Goal: Information Seeking & Learning: Learn about a topic

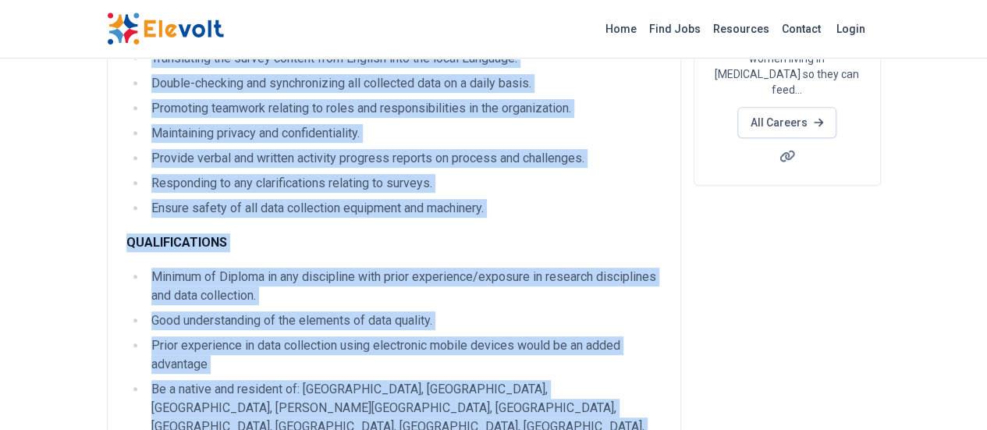
scroll to position [619, 0]
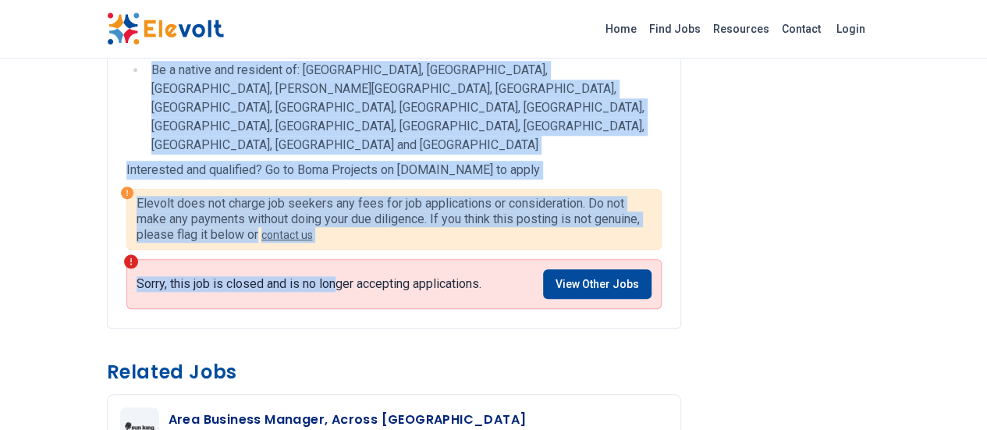
drag, startPoint x: 23, startPoint y: 88, endPoint x: 236, endPoint y: 172, distance: 228.2
click at [236, 172] on div "Enumerator - Garissa All Jobs garissa KE [DEMOGRAPHIC_DATA] Diploma [DATE] [DAT…" at bounding box center [493, 378] width 799 height 1994
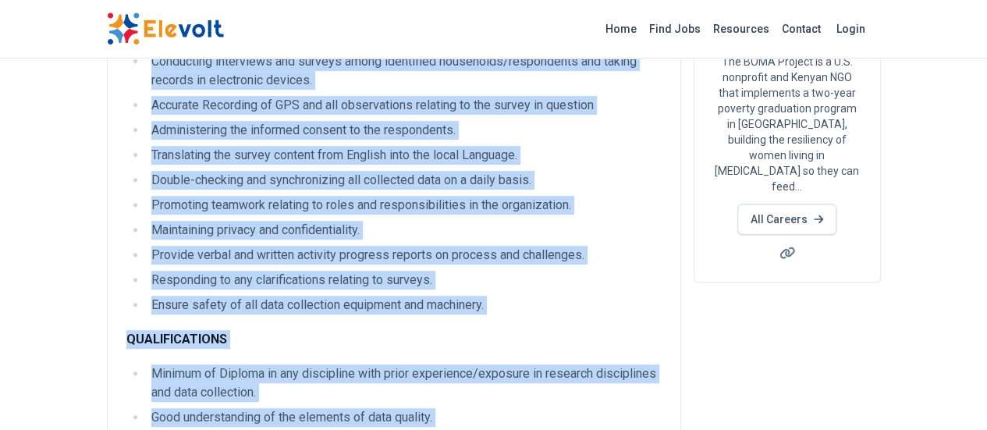
scroll to position [0, 0]
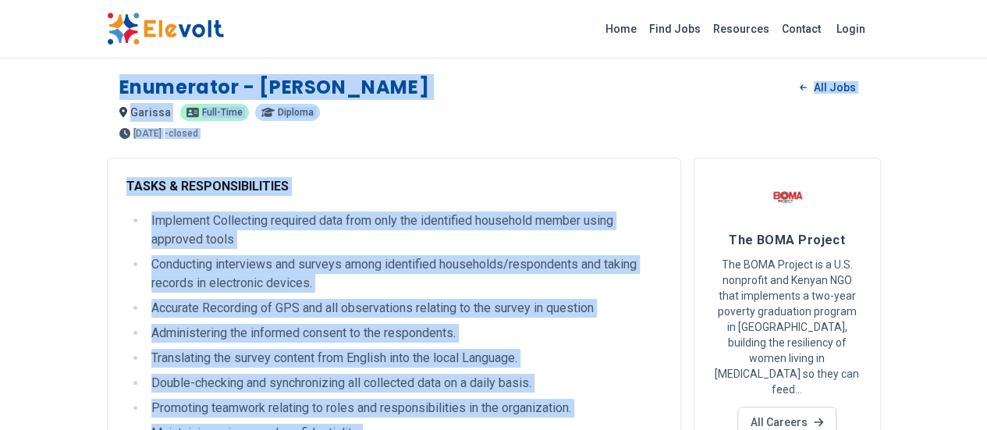
click at [147, 263] on li "Conducting interviews and surveys among identified households/respondents and t…" at bounding box center [404, 273] width 515 height 37
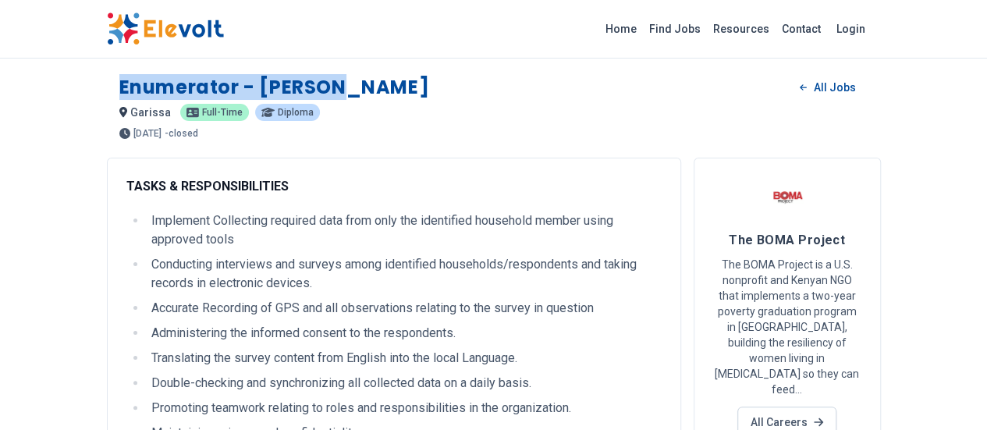
drag, startPoint x: 22, startPoint y: 84, endPoint x: 266, endPoint y: 96, distance: 244.6
click at [266, 96] on div "Enumerator - Garissa All Jobs garissa KE [DEMOGRAPHIC_DATA] Diploma [DATE] [DAT…" at bounding box center [494, 100] width 774 height 76
copy h1 "Enumerator - [PERSON_NAME]"
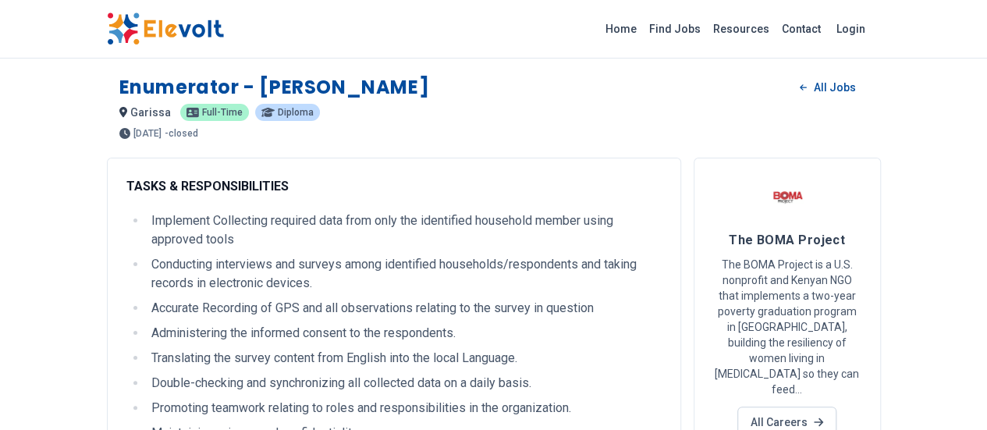
click at [233, 299] on li "Accurate Recording of GPS and all observations relating to the survey in questi…" at bounding box center [404, 308] width 515 height 19
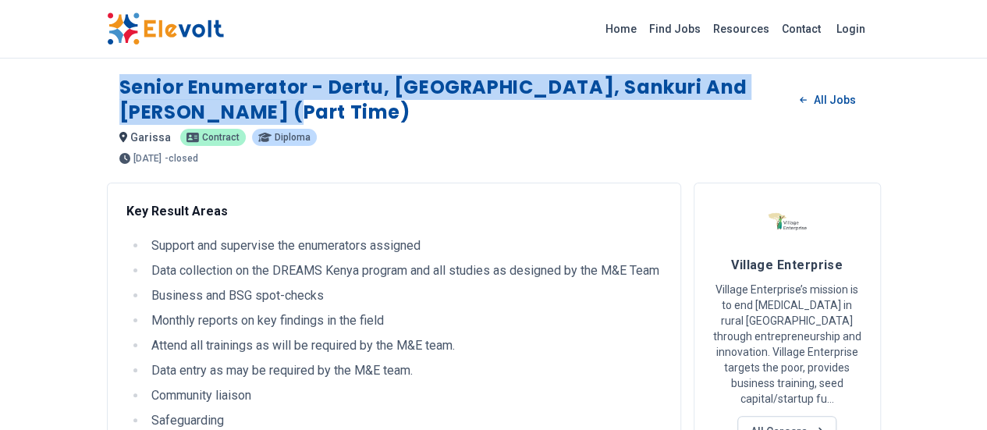
drag, startPoint x: 20, startPoint y: 84, endPoint x: 798, endPoint y: 72, distance: 777.5
click at [798, 72] on div "Senior Enumerator - Dertu, Abakaile, Sankuri and Dadaab Wards (Part Time) All J…" at bounding box center [494, 112] width 774 height 101
copy h1 "Senior Enumerator - Dertu, Abakaile, Sankuri and Dadaab Wards (Part Time)"
